Goal: Transaction & Acquisition: Subscribe to service/newsletter

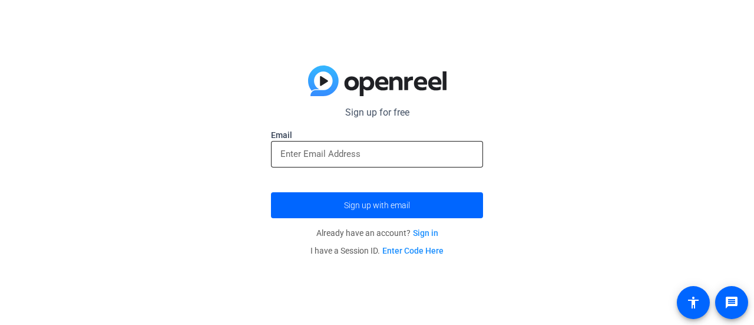
click at [333, 150] on input "email" at bounding box center [376, 154] width 193 height 14
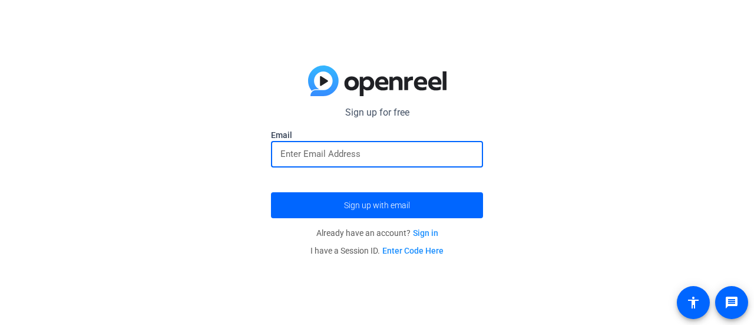
click at [336, 154] on input "email" at bounding box center [376, 154] width 193 height 14
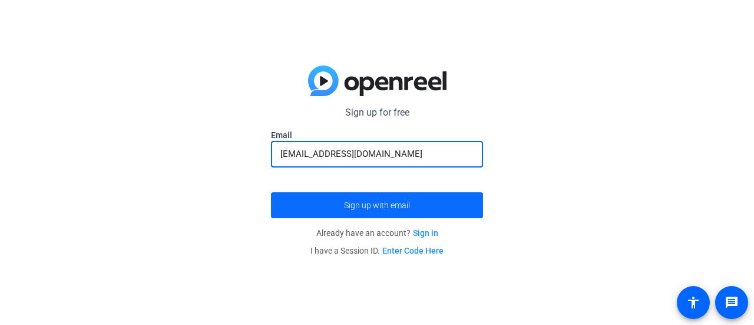
click at [398, 205] on span "Sign up with email" at bounding box center [377, 205] width 66 height 0
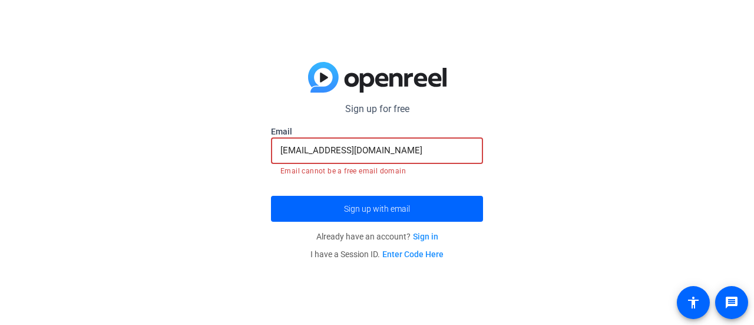
click at [320, 150] on input "[EMAIL_ADDRESS][DOMAIN_NAME]" at bounding box center [376, 150] width 193 height 14
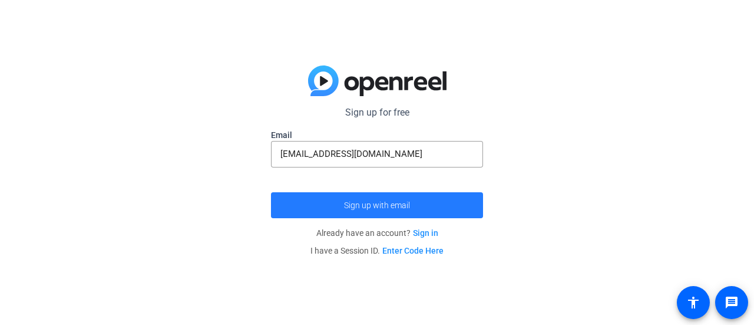
drag, startPoint x: 379, startPoint y: 207, endPoint x: 382, endPoint y: 213, distance: 6.3
click at [378, 205] on span "Sign up with email" at bounding box center [377, 205] width 66 height 0
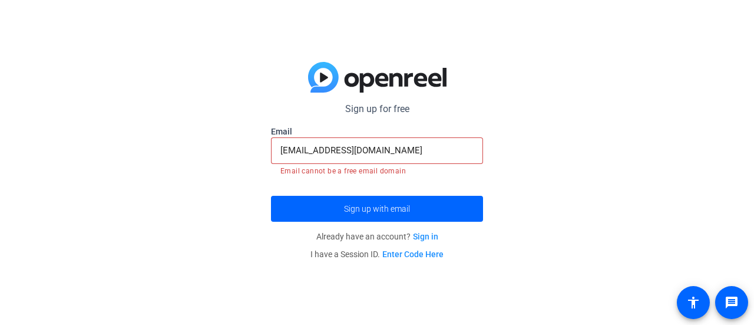
click at [425, 151] on input "[EMAIL_ADDRESS][DOMAIN_NAME]" at bounding box center [376, 150] width 193 height 14
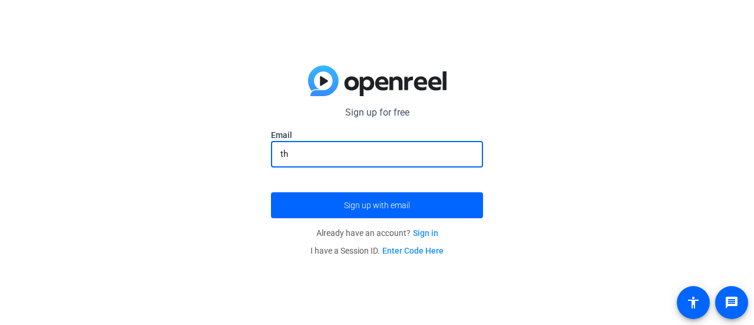
type input "t"
type input "[EMAIL_ADDRESS][DOMAIN_NAME]"
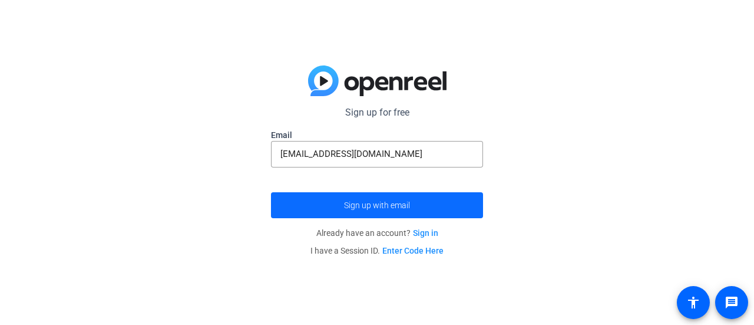
click at [397, 210] on span "submit" at bounding box center [377, 205] width 212 height 28
